Goal: Navigation & Orientation: Find specific page/section

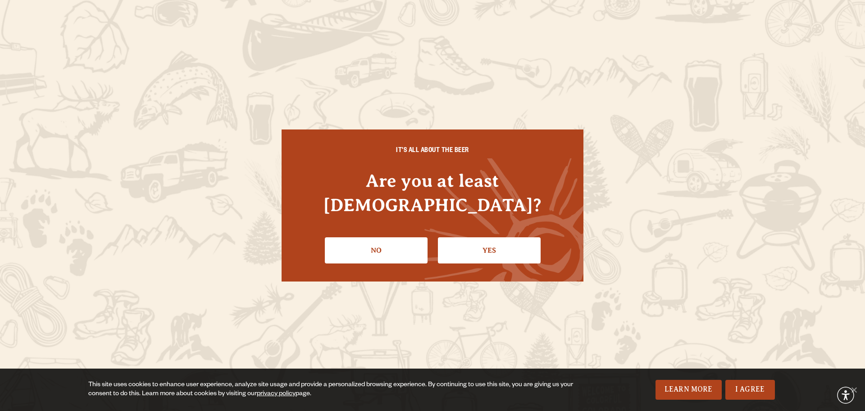
click at [498, 241] on link "Yes" at bounding box center [489, 250] width 103 height 26
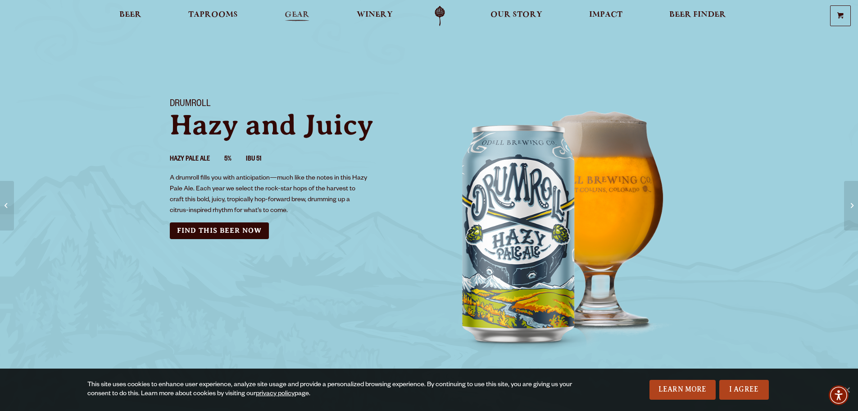
click at [300, 15] on span "Gear" at bounding box center [297, 14] width 25 height 7
click at [508, 18] on span "Our Story" at bounding box center [517, 14] width 52 height 7
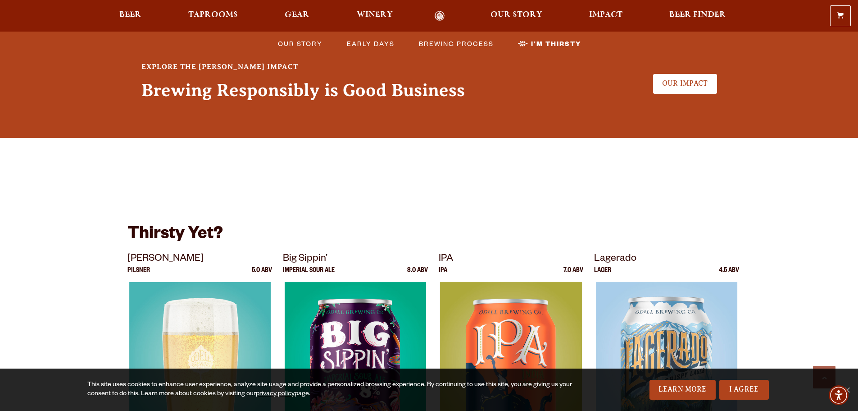
scroll to position [2388, 0]
